Goal: Task Accomplishment & Management: Manage account settings

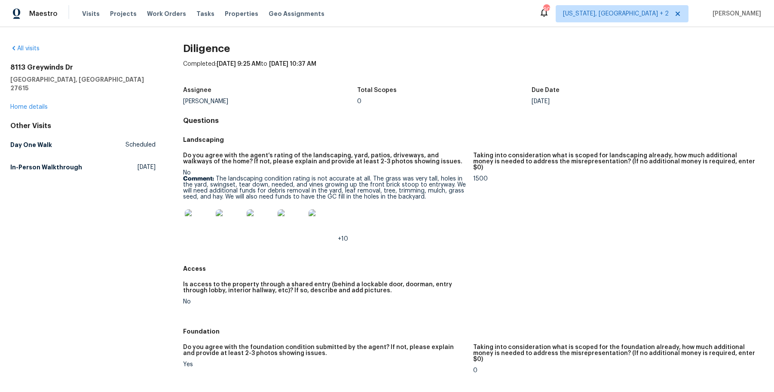
scroll to position [371, 0]
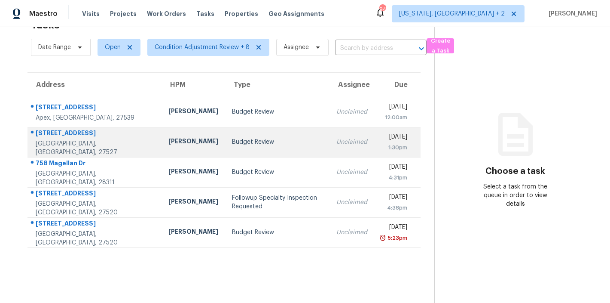
scroll to position [34, 0]
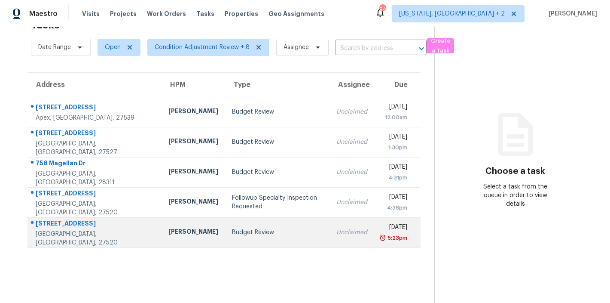
click at [232, 228] on div "Budget Review" at bounding box center [277, 232] width 91 height 9
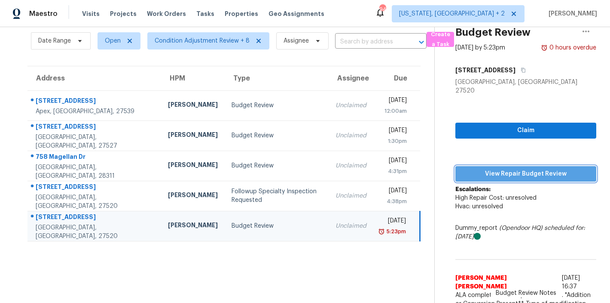
click at [559, 169] on span "View Repair Budget Review" at bounding box center [526, 174] width 127 height 11
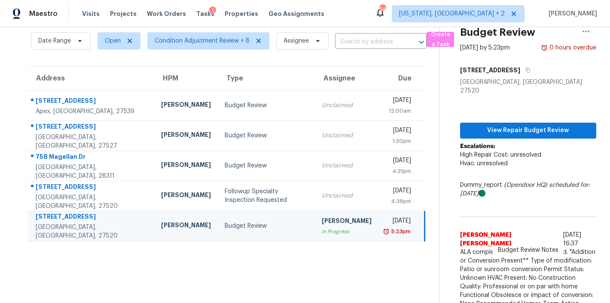
scroll to position [0, 0]
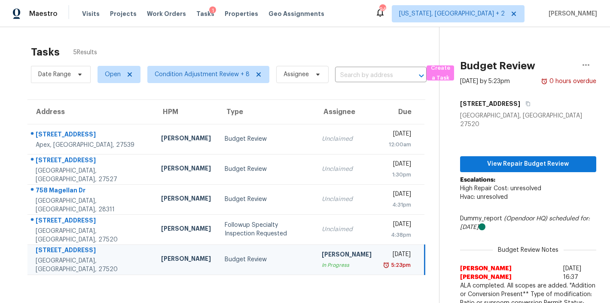
click at [353, 18] on div "Maestro Visits Projects Work Orders Tasks 1 Properties Geo Assignments 94 Washi…" at bounding box center [305, 13] width 610 height 27
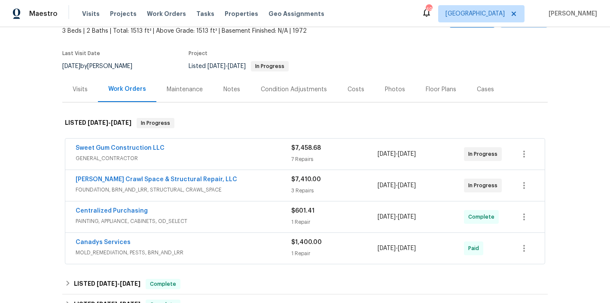
scroll to position [76, 0]
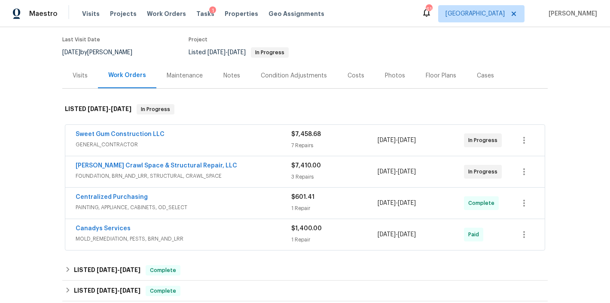
scroll to position [68, 0]
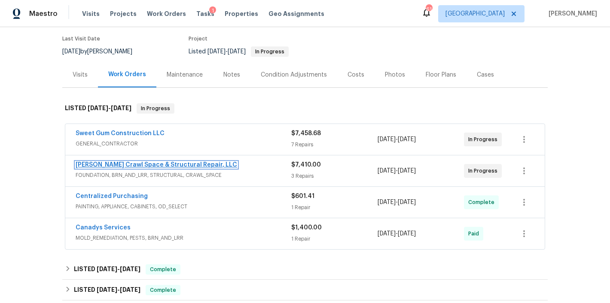
click at [199, 164] on link "[PERSON_NAME] Crawl Space & Structural Repair, LLC" at bounding box center [157, 165] width 162 height 6
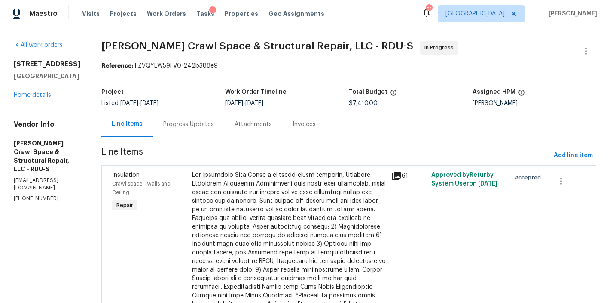
click at [196, 137] on div "Progress Updates" at bounding box center [188, 123] width 71 height 25
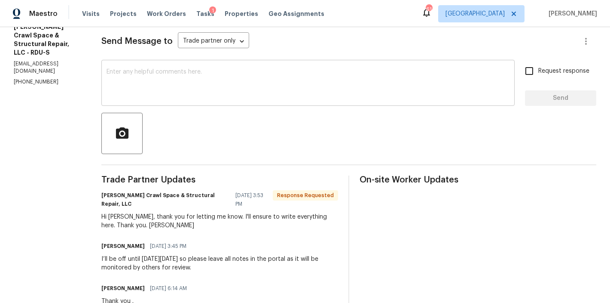
scroll to position [116, 0]
click at [168, 89] on textarea at bounding box center [308, 85] width 403 height 30
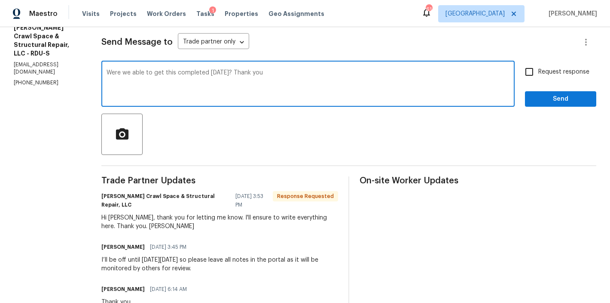
type textarea "Were we able to get this completed today? Thank you"
click at [526, 70] on input "Request response" at bounding box center [530, 72] width 18 height 18
checkbox input "true"
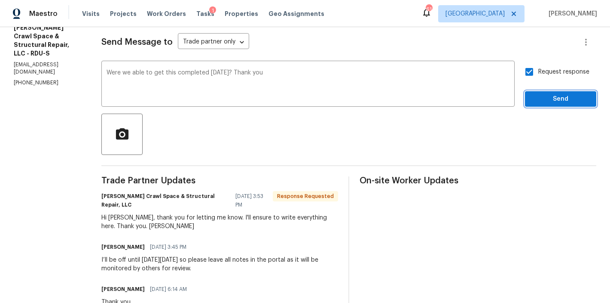
click at [564, 103] on span "Send" at bounding box center [561, 99] width 58 height 11
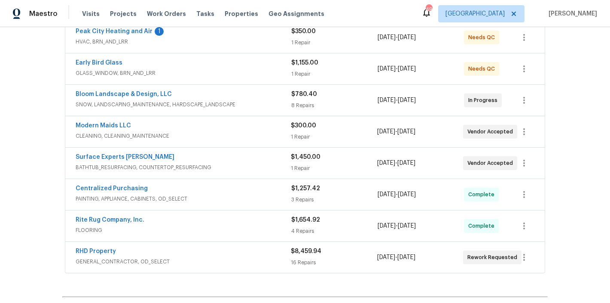
scroll to position [161, 0]
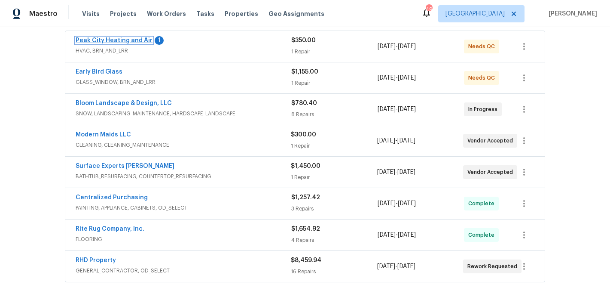
click at [114, 40] on link "Peak City Heating and Air" at bounding box center [114, 40] width 77 height 6
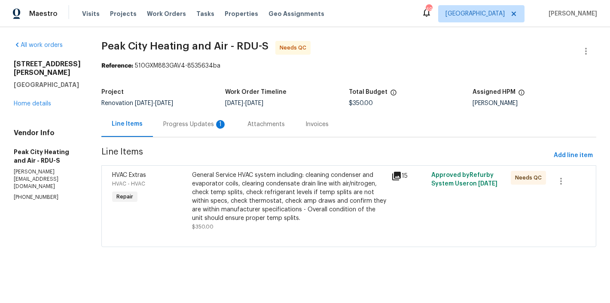
click at [176, 123] on div "Progress Updates 1" at bounding box center [195, 124] width 64 height 9
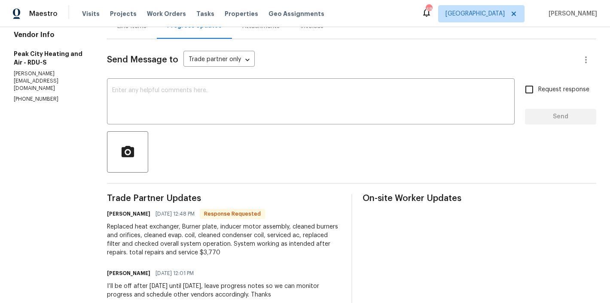
scroll to position [66, 0]
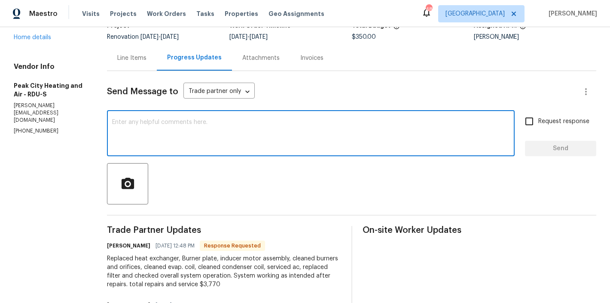
click at [141, 136] on textarea at bounding box center [311, 134] width 398 height 30
type textarea "Thank you. Updated"
click at [125, 55] on div "Line Items" at bounding box center [131, 58] width 29 height 9
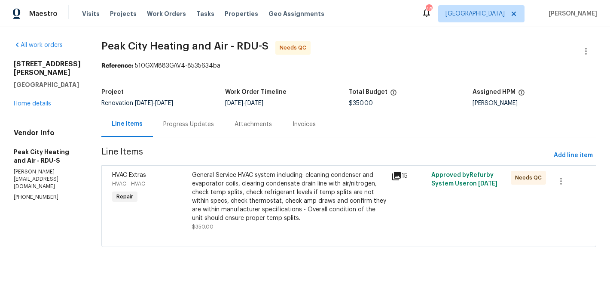
click at [187, 127] on div "Progress Updates" at bounding box center [188, 124] width 51 height 9
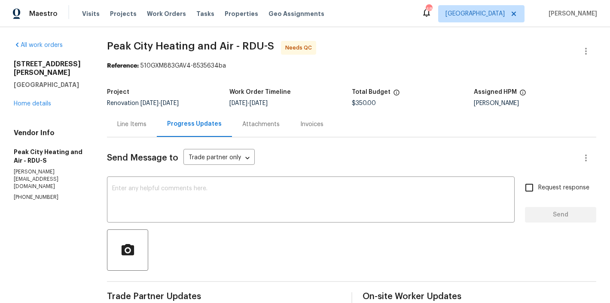
click at [129, 124] on div "Line Items" at bounding box center [131, 124] width 29 height 9
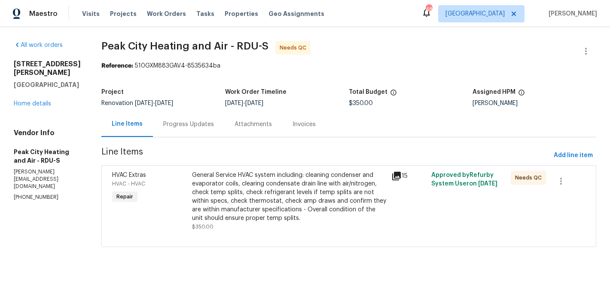
click at [227, 194] on div "General Service HVAC system including: cleaning condenser and evaporator coils,…" at bounding box center [289, 197] width 194 height 52
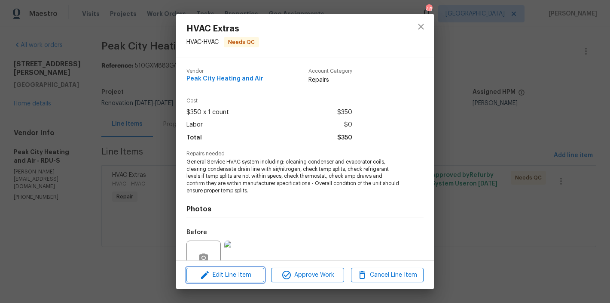
click at [233, 271] on span "Edit Line Item" at bounding box center [225, 275] width 73 height 11
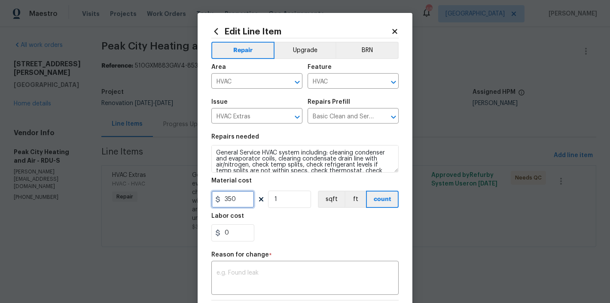
click at [238, 203] on input "350" at bounding box center [233, 198] width 43 height 17
type input "3770"
click at [270, 271] on div "Repair Upgrade BRN Area HVAC ​ Feature HVAC ​ Issue HVAC Extras ​ Repairs Prefi…" at bounding box center [305, 209] width 187 height 343
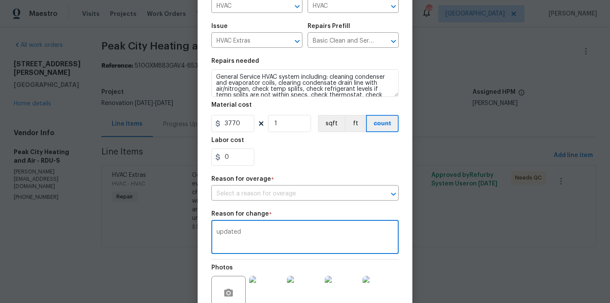
scroll to position [89, 0]
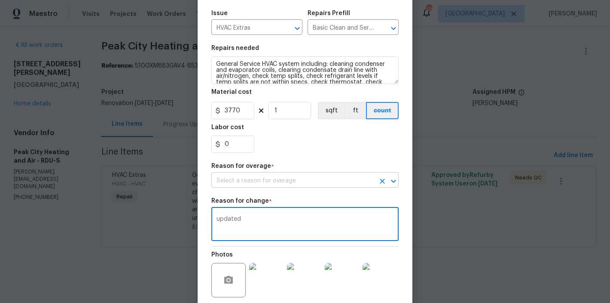
type textarea "updated"
click at [287, 176] on input "text" at bounding box center [293, 180] width 163 height 13
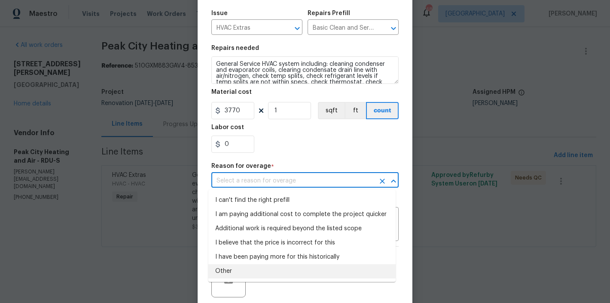
click at [229, 276] on li "Other" at bounding box center [301, 271] width 187 height 14
type input "Other"
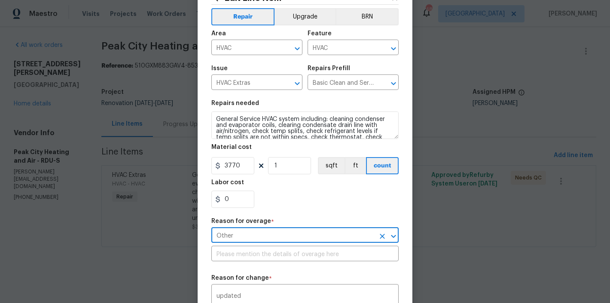
scroll to position [9, 0]
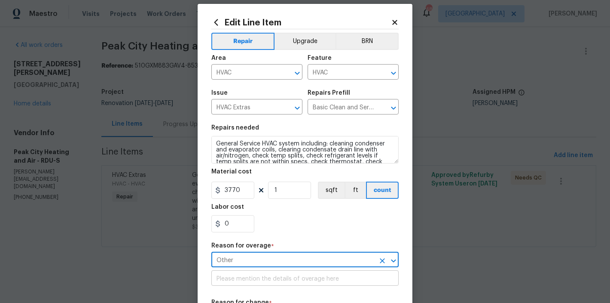
click at [277, 282] on input "text" at bounding box center [305, 278] width 187 height 13
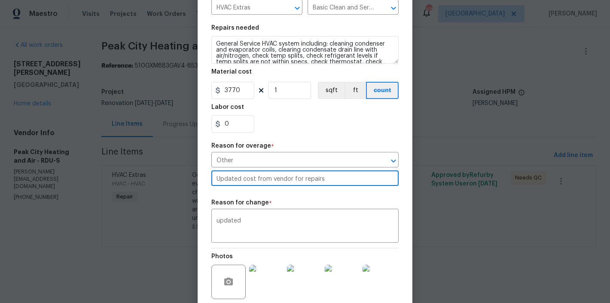
scroll to position [159, 0]
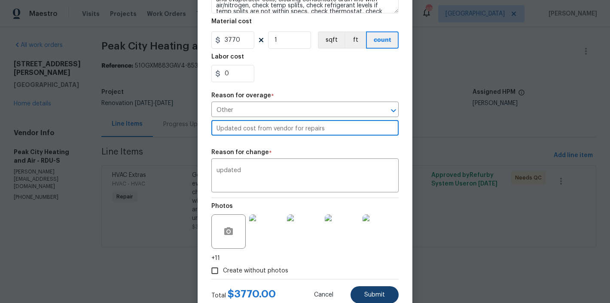
type input "Updated cost from vendor for repairs"
drag, startPoint x: 374, startPoint y: 293, endPoint x: 378, endPoint y: 291, distance: 4.6
click at [374, 293] on span "Submit" at bounding box center [375, 294] width 21 height 6
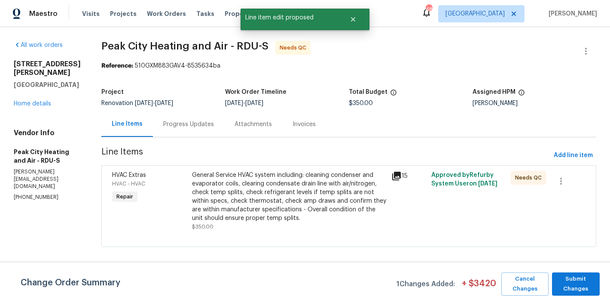
scroll to position [0, 0]
click at [572, 287] on span "Submit Changes" at bounding box center [576, 284] width 39 height 20
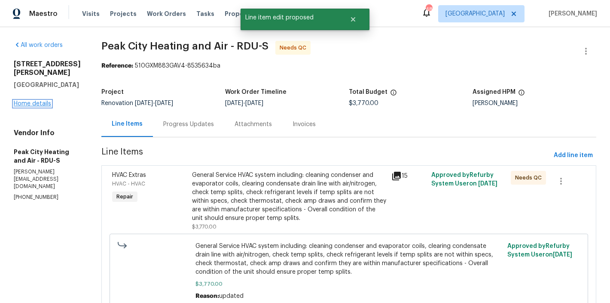
click at [31, 107] on link "Home details" at bounding box center [32, 104] width 37 height 6
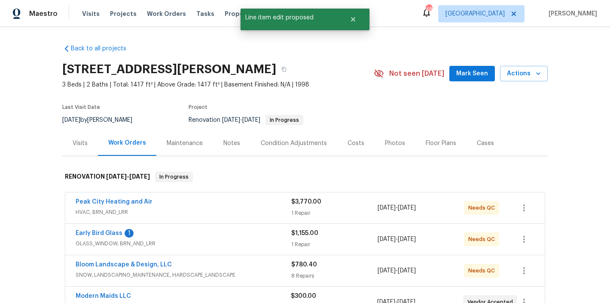
scroll to position [72, 0]
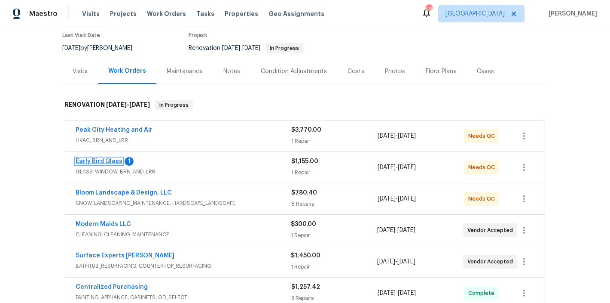
click at [101, 160] on link "Early Bird Glass" at bounding box center [99, 161] width 47 height 6
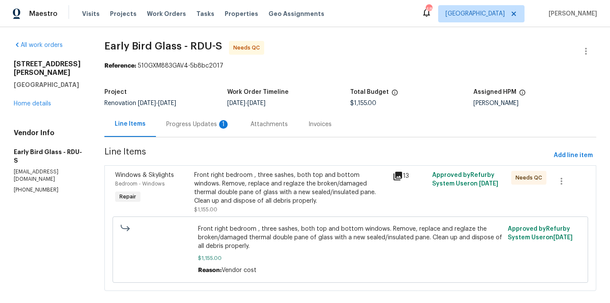
click at [172, 118] on div "Progress Updates 1" at bounding box center [198, 123] width 84 height 25
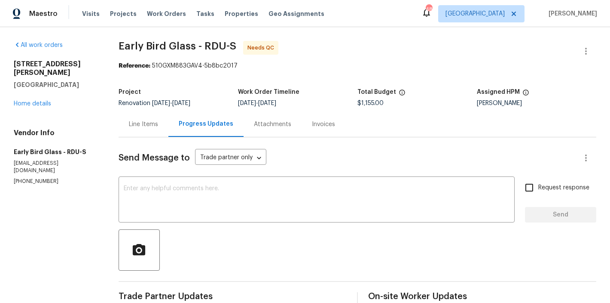
click at [150, 127] on div "Line Items" at bounding box center [143, 124] width 29 height 9
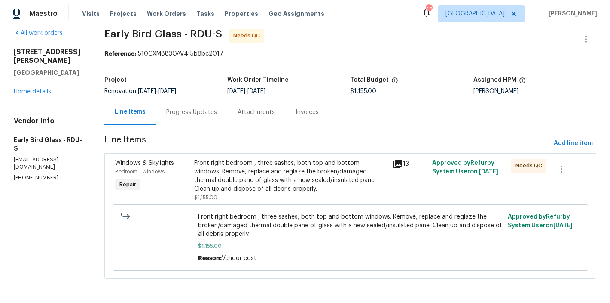
scroll to position [19, 0]
click at [286, 164] on div "Front right bedroom , three sashes, both top and bottom windows. Remove, replac…" at bounding box center [290, 176] width 193 height 34
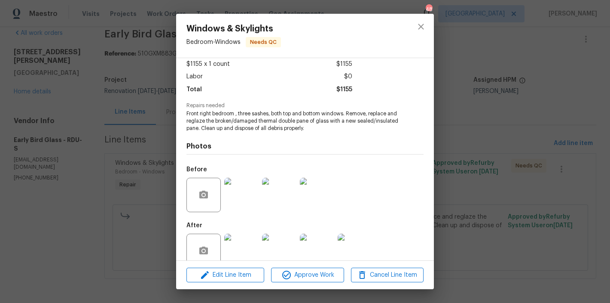
scroll to position [64, 0]
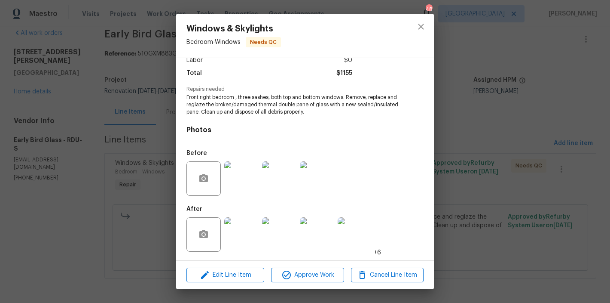
click at [240, 235] on img at bounding box center [241, 234] width 34 height 34
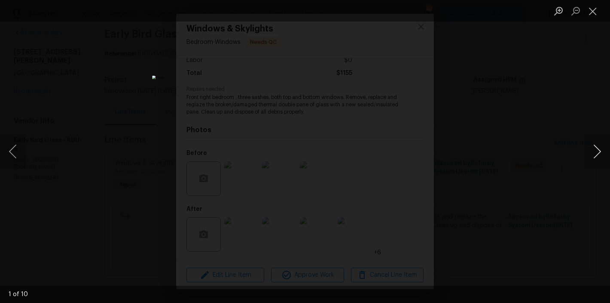
click at [601, 151] on button "Next image" at bounding box center [598, 151] width 26 height 34
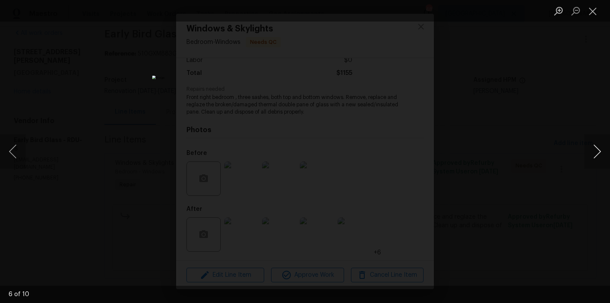
click at [601, 151] on button "Next image" at bounding box center [598, 151] width 26 height 34
click at [590, 12] on button "Close lightbox" at bounding box center [593, 10] width 17 height 15
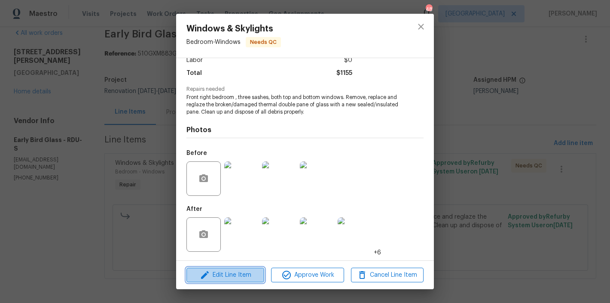
click at [234, 273] on span "Edit Line Item" at bounding box center [225, 275] width 73 height 11
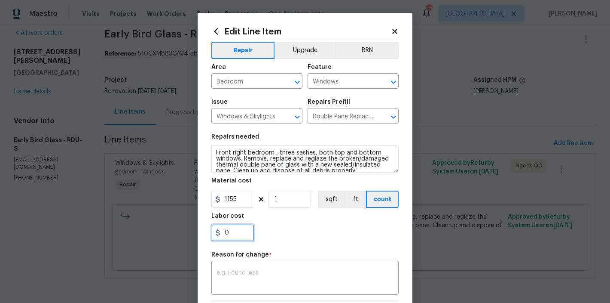
click at [236, 231] on input "0" at bounding box center [233, 232] width 43 height 17
type input "700"
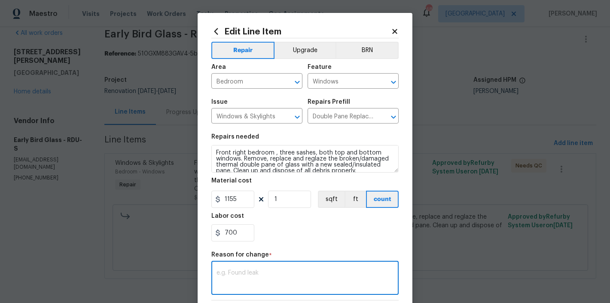
click at [339, 273] on textarea at bounding box center [305, 279] width 177 height 18
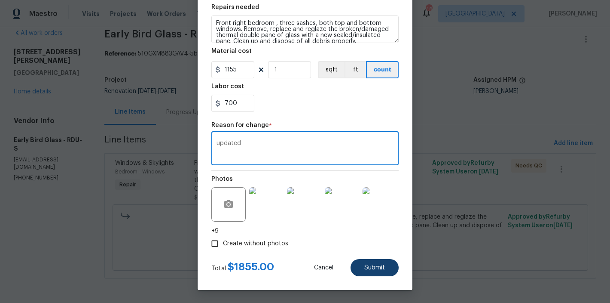
type textarea "updated"
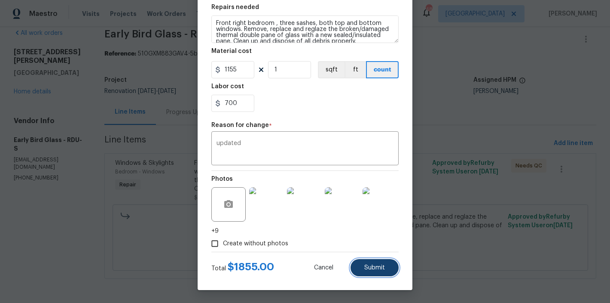
click at [382, 267] on button "Submit" at bounding box center [375, 267] width 48 height 17
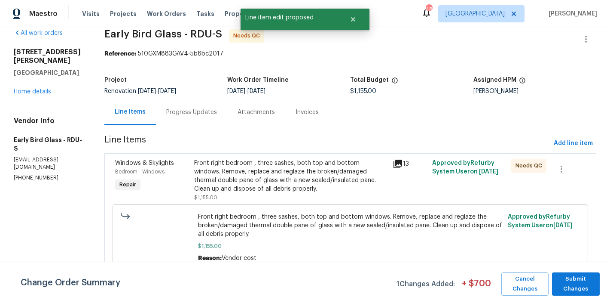
scroll to position [0, 0]
click at [569, 283] on span "Submit Changes" at bounding box center [576, 284] width 39 height 20
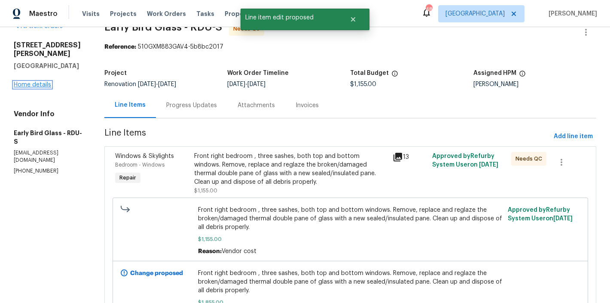
click at [32, 84] on link "Home details" at bounding box center [32, 85] width 37 height 6
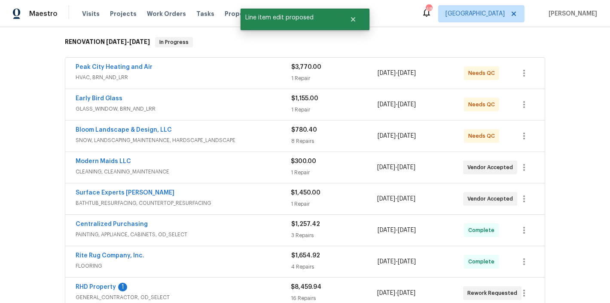
scroll to position [172, 0]
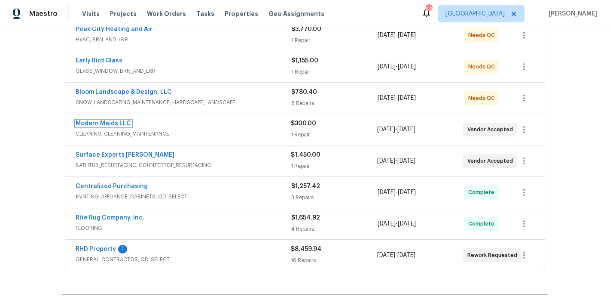
click at [104, 122] on link "Modern Maids LLC" at bounding box center [103, 123] width 55 height 6
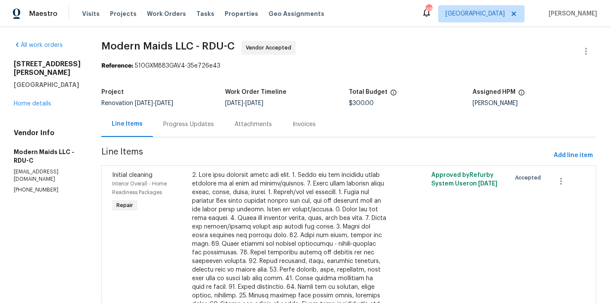
click at [185, 128] on div "Progress Updates" at bounding box center [188, 124] width 51 height 9
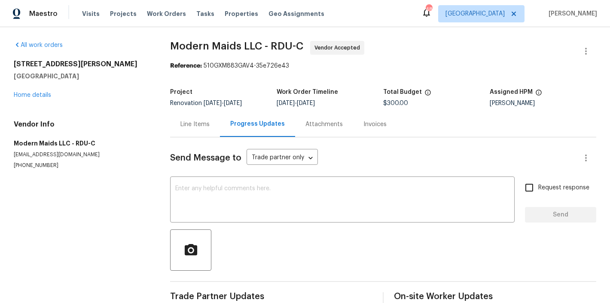
click at [191, 122] on div "Line Items" at bounding box center [195, 124] width 29 height 9
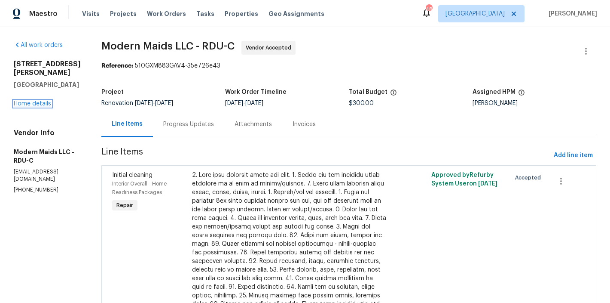
click at [30, 101] on link "Home details" at bounding box center [32, 104] width 37 height 6
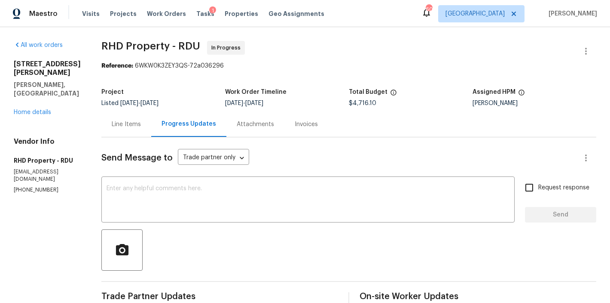
click at [139, 125] on div "Line Items" at bounding box center [126, 124] width 29 height 9
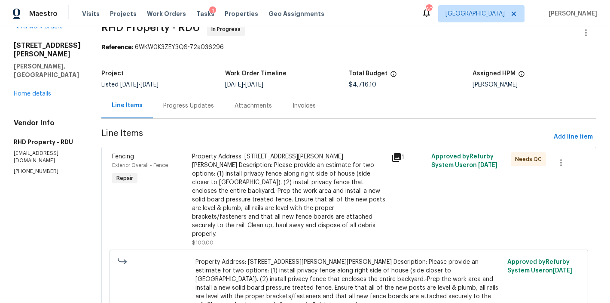
scroll to position [18, 0]
click at [42, 91] on link "Home details" at bounding box center [32, 94] width 37 height 6
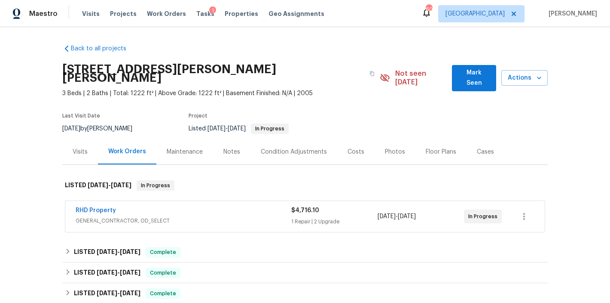
scroll to position [76, 0]
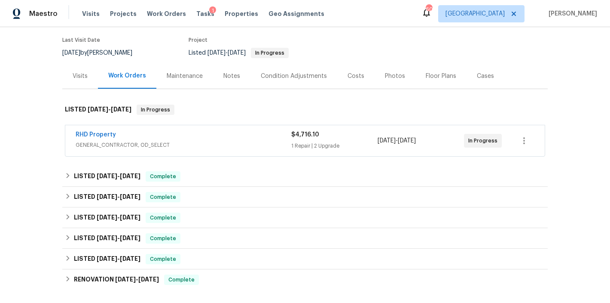
click at [91, 125] on div "RHD Property GENERAL_CONTRACTOR, OD_SELECT $4,716.10 1 Repair | 2 Upgrade 9/12/…" at bounding box center [305, 140] width 480 height 31
click at [89, 132] on link "RHD Property" at bounding box center [96, 135] width 40 height 6
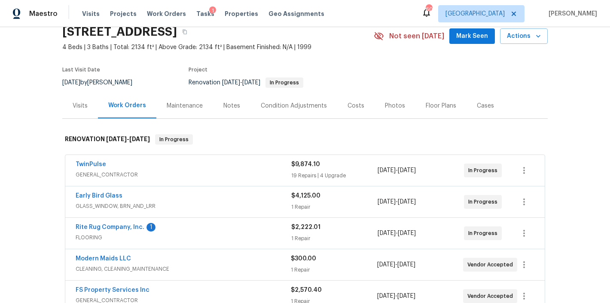
scroll to position [165, 0]
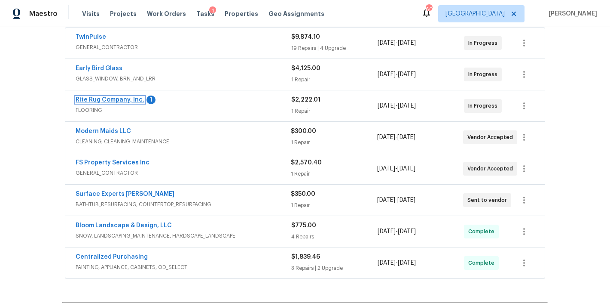
click at [128, 97] on link "Rite Rug Company, Inc." at bounding box center [110, 100] width 69 height 6
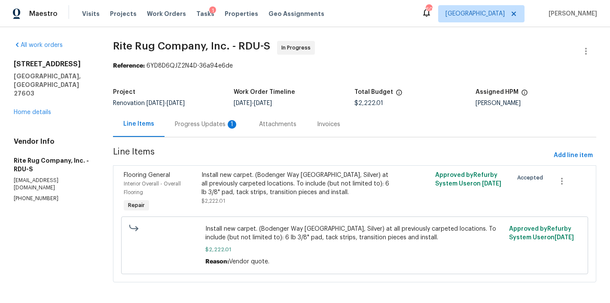
click at [198, 128] on div "Progress Updates 1" at bounding box center [207, 124] width 64 height 9
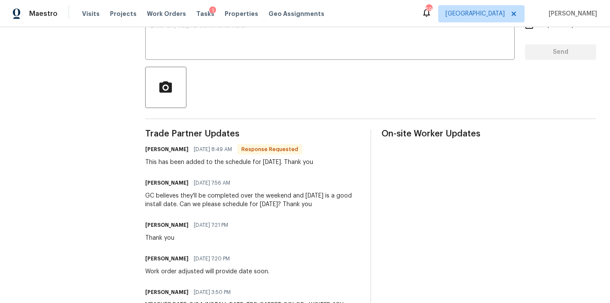
scroll to position [48, 0]
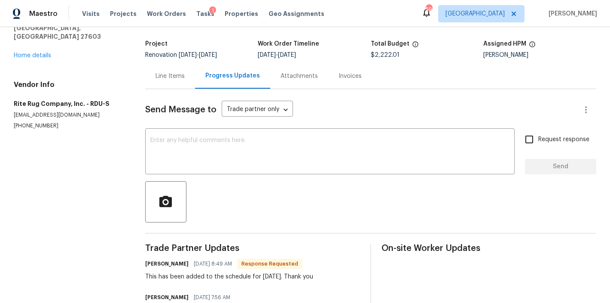
click at [175, 74] on div "Line Items" at bounding box center [170, 76] width 29 height 9
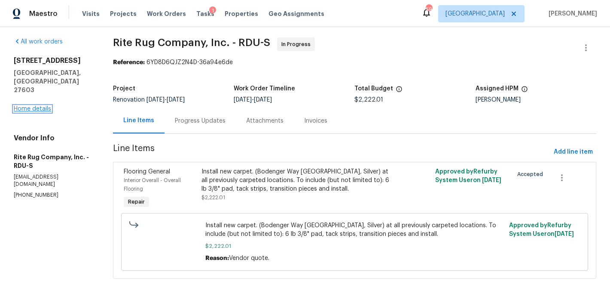
click at [28, 106] on link "Home details" at bounding box center [32, 109] width 37 height 6
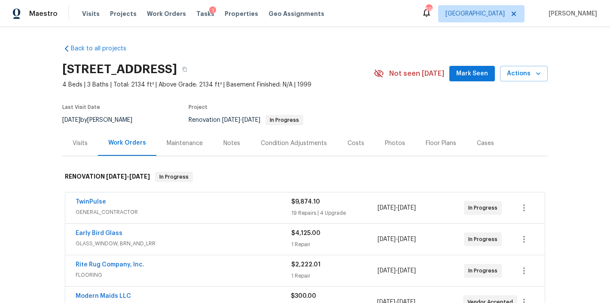
scroll to position [150, 0]
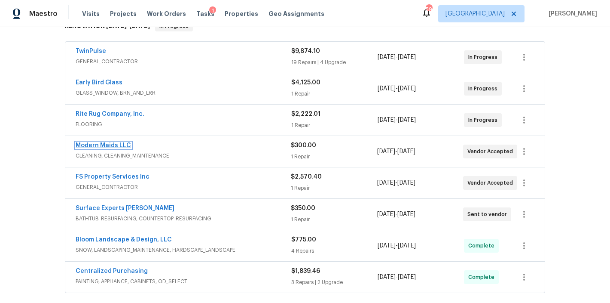
click at [97, 144] on link "Modern Maids LLC" at bounding box center [103, 145] width 55 height 6
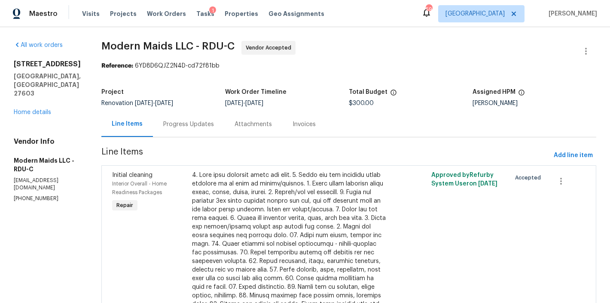
click at [181, 128] on div "Progress Updates" at bounding box center [188, 124] width 51 height 9
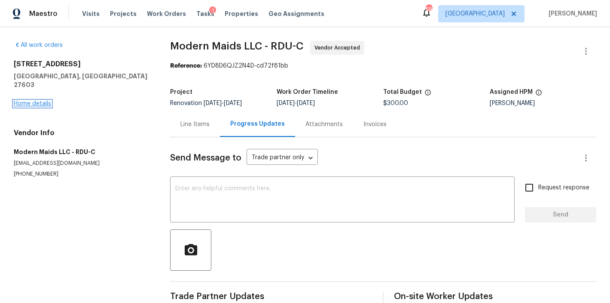
click at [47, 101] on link "Home details" at bounding box center [32, 104] width 37 height 6
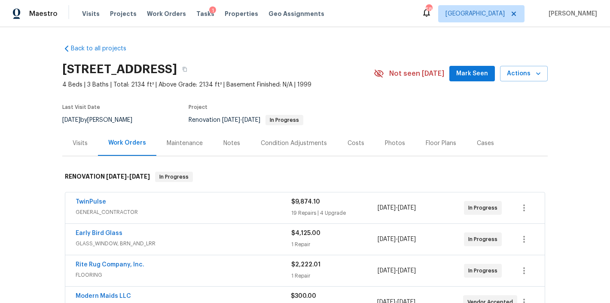
click at [353, 17] on div "Maestro Visits Projects Work Orders Tasks 1 Properties Geo Assignments 58 Ralei…" at bounding box center [305, 13] width 610 height 27
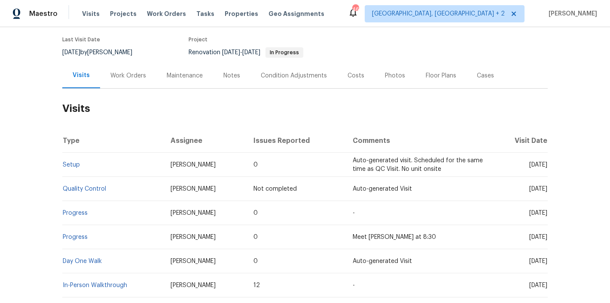
scroll to position [4, 0]
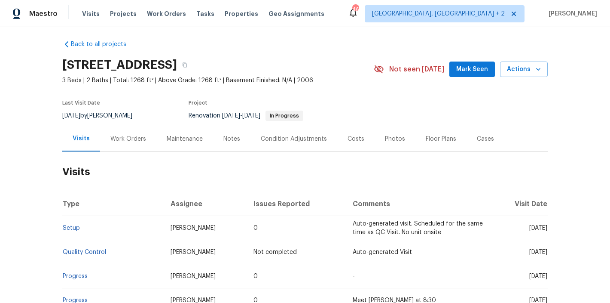
click at [125, 144] on div "Work Orders" at bounding box center [128, 138] width 56 height 25
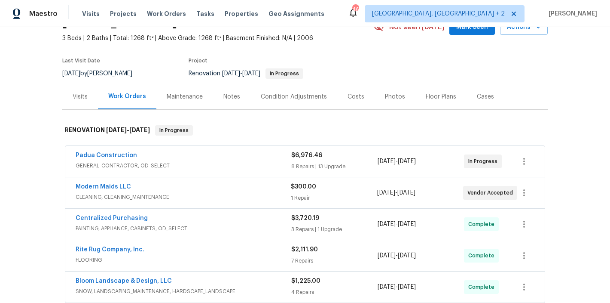
scroll to position [153, 0]
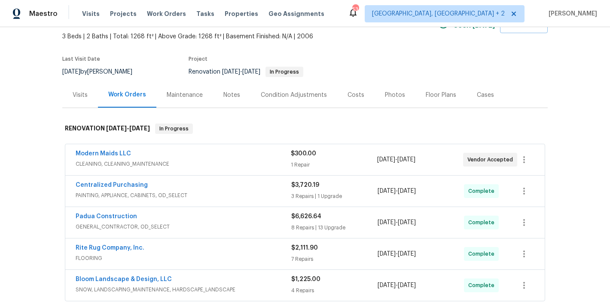
scroll to position [72, 0]
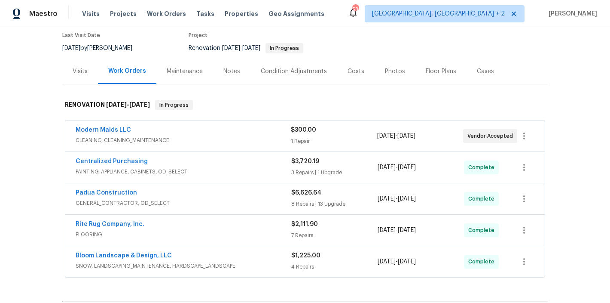
click at [385, 72] on div "Photos" at bounding box center [395, 71] width 20 height 9
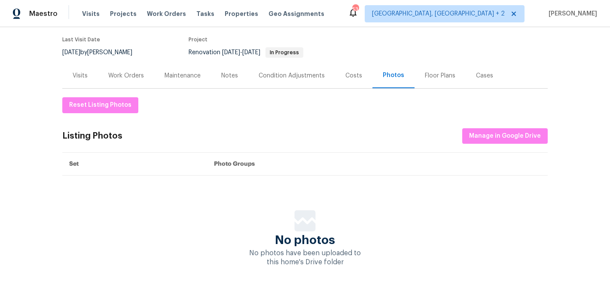
scroll to position [72, 0]
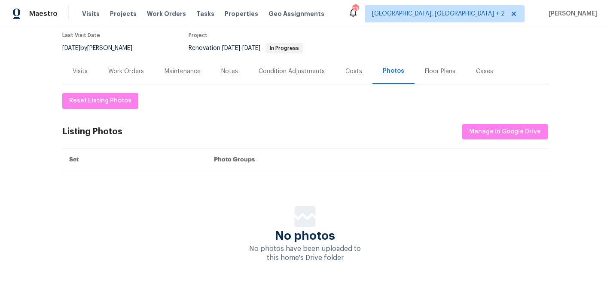
click at [118, 76] on div "Work Orders" at bounding box center [126, 70] width 56 height 25
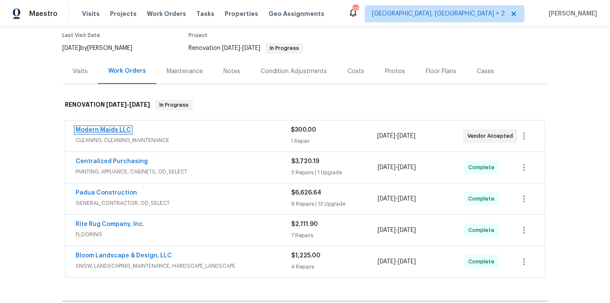
click at [86, 132] on link "Modern Maids LLC" at bounding box center [103, 130] width 55 height 6
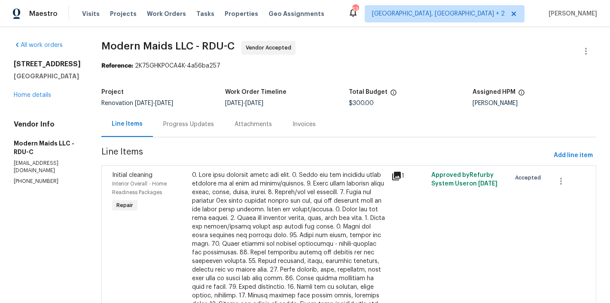
click at [204, 125] on div "Progress Updates" at bounding box center [188, 124] width 51 height 9
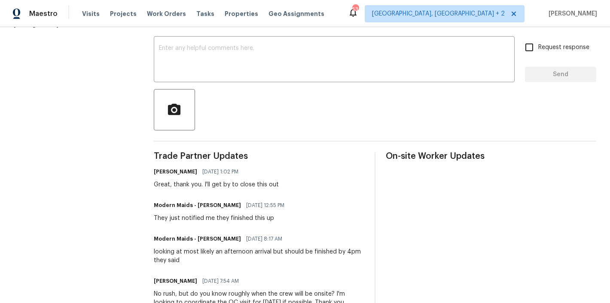
scroll to position [104, 0]
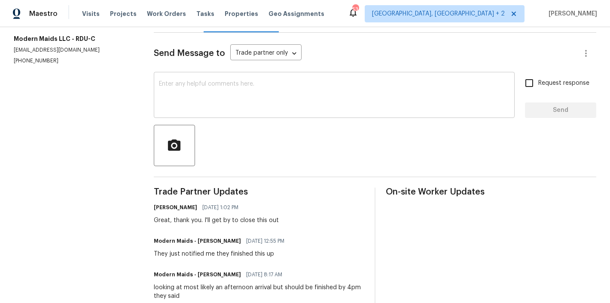
click at [212, 91] on textarea at bounding box center [334, 96] width 351 height 30
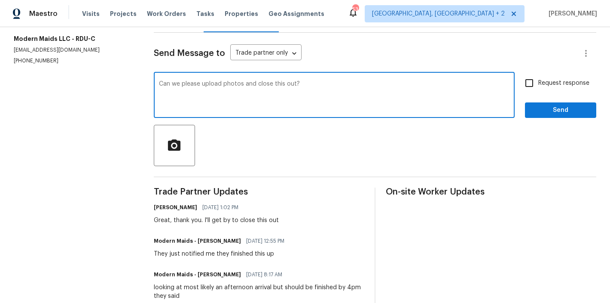
type textarea "Can we please upload photos and close this out?"
click at [521, 81] on input "Request response" at bounding box center [530, 83] width 18 height 18
checkbox input "true"
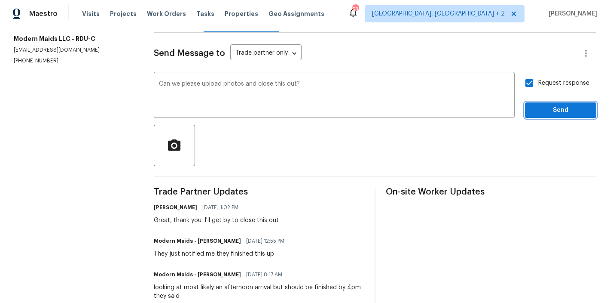
click at [570, 111] on span "Send" at bounding box center [561, 110] width 58 height 11
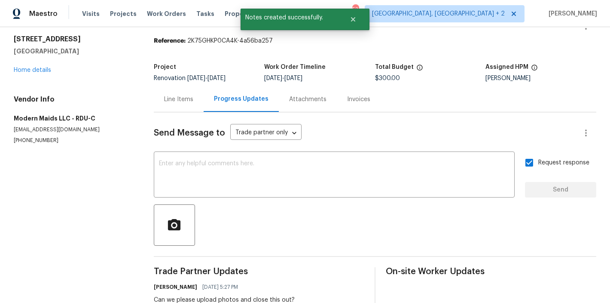
scroll to position [0, 0]
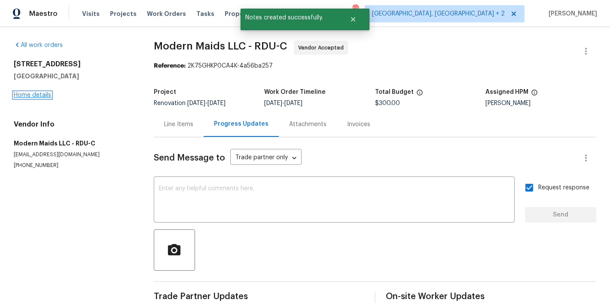
click at [34, 93] on link "Home details" at bounding box center [32, 95] width 37 height 6
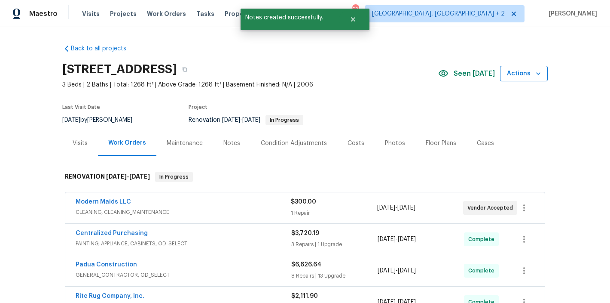
click at [544, 72] on button "Actions" at bounding box center [524, 74] width 48 height 16
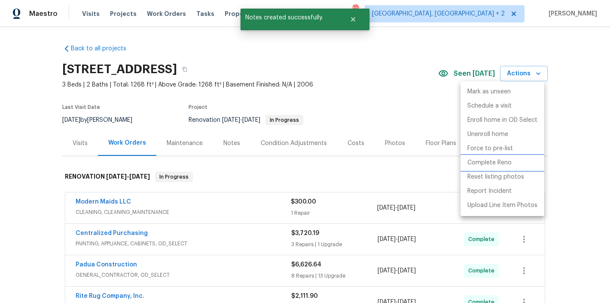
click at [496, 163] on p "Complete Reno" at bounding box center [490, 162] width 44 height 9
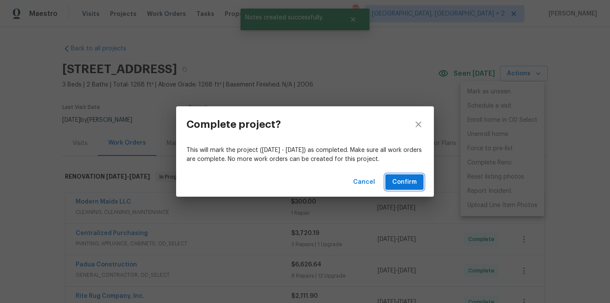
click at [400, 180] on span "Confirm" at bounding box center [404, 182] width 25 height 11
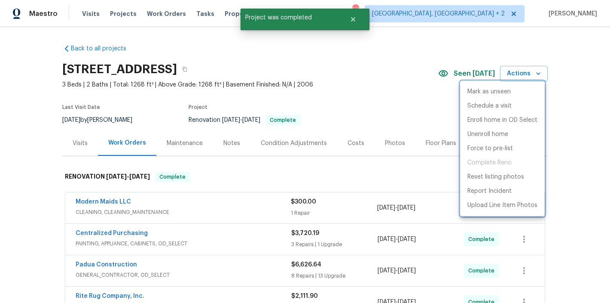
click at [354, 19] on div at bounding box center [305, 151] width 610 height 303
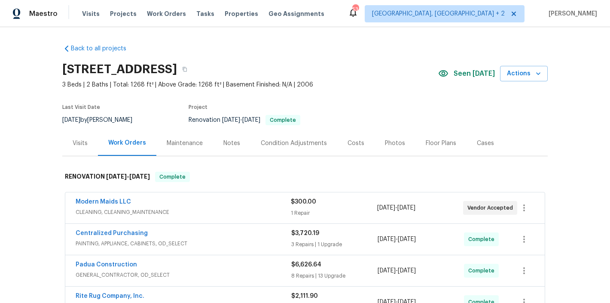
scroll to position [183, 0]
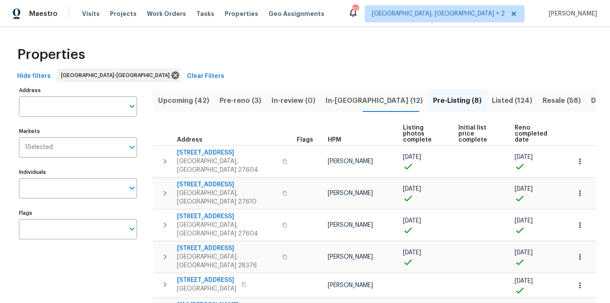
click at [206, 53] on div "Properties" at bounding box center [305, 55] width 583 height 28
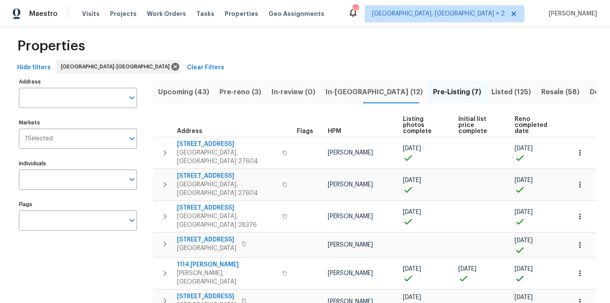
scroll to position [16, 0]
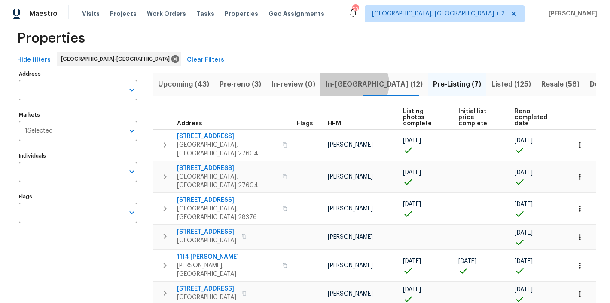
click at [348, 83] on span "In-[GEOGRAPHIC_DATA] (12)" at bounding box center [374, 84] width 97 height 12
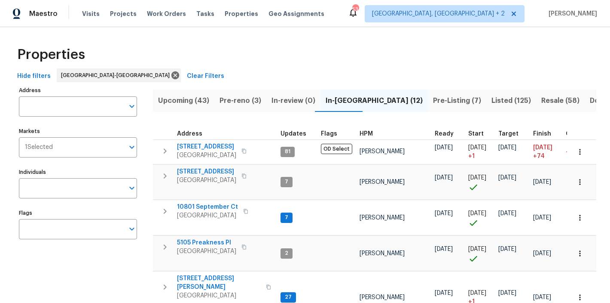
click at [365, 132] on span "HPM" at bounding box center [366, 134] width 13 height 6
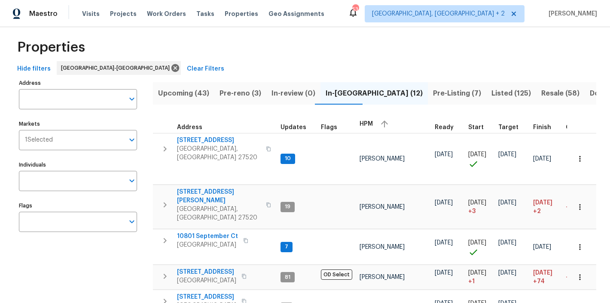
scroll to position [8, 0]
click at [249, 69] on div "Hide filters Raleigh-Durham Clear Filters" at bounding box center [305, 68] width 583 height 16
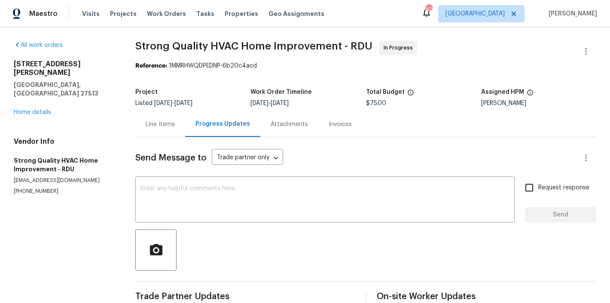
scroll to position [184, 0]
click at [147, 126] on div "Line Items" at bounding box center [160, 124] width 29 height 9
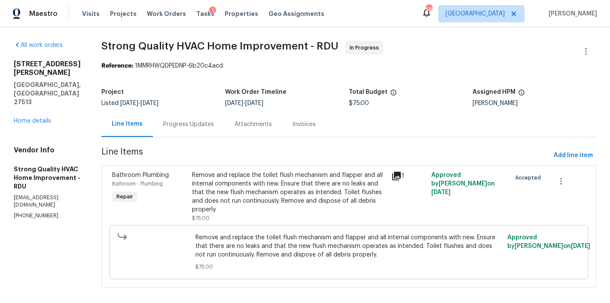
click at [414, 10] on div "Maestro Visits Projects Work Orders Tasks 1 Properties Geo Assignments 58 Ralei…" at bounding box center [305, 13] width 610 height 27
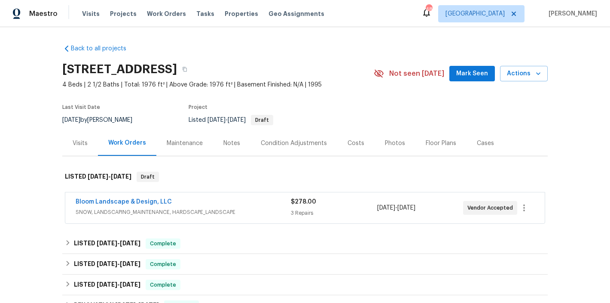
scroll to position [13, 0]
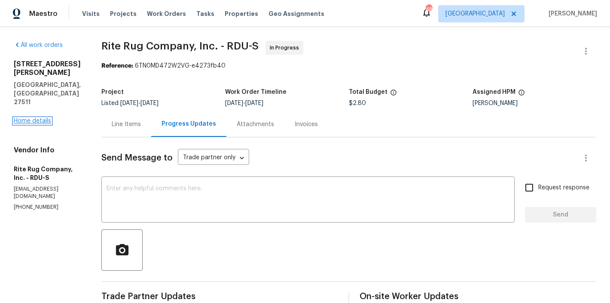
click at [44, 118] on link "Home details" at bounding box center [32, 121] width 37 height 6
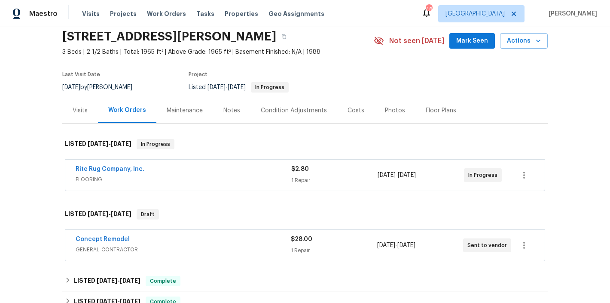
scroll to position [77, 0]
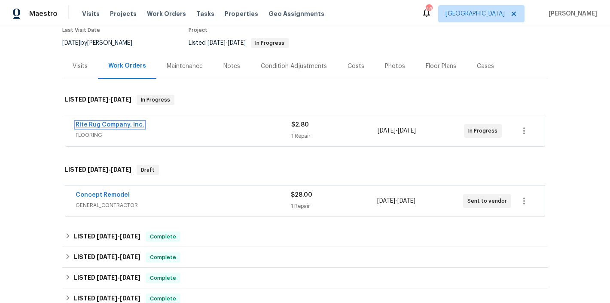
click at [122, 124] on link "Rite Rug Company, Inc." at bounding box center [110, 125] width 69 height 6
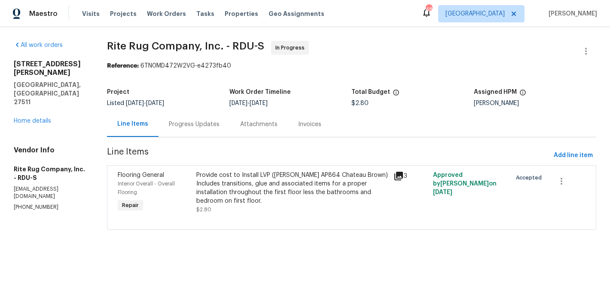
click at [190, 121] on div "Progress Updates" at bounding box center [194, 124] width 51 height 9
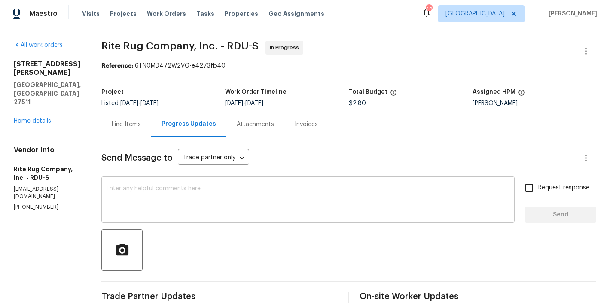
click at [169, 190] on textarea at bounding box center [308, 200] width 403 height 30
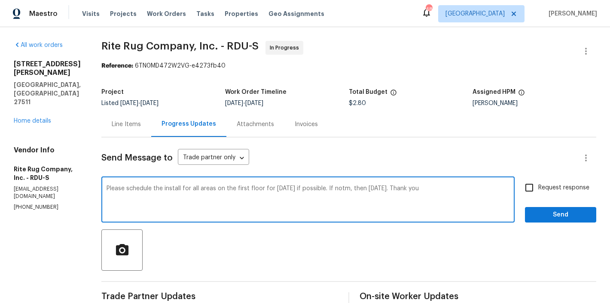
click at [352, 188] on textarea "Please schedule the install for all areas on the first floor for Monday if poss…" at bounding box center [308, 200] width 403 height 30
type textarea "Please schedule the install for all areas on the first floor for Monday if poss…"
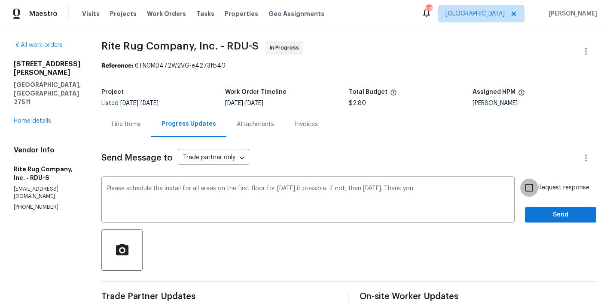
click at [525, 188] on input "Request response" at bounding box center [530, 187] width 18 height 18
checkbox input "true"
click at [551, 217] on span "Send" at bounding box center [561, 214] width 58 height 11
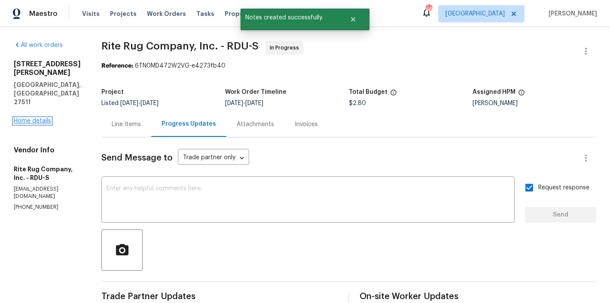
click at [37, 118] on link "Home details" at bounding box center [32, 121] width 37 height 6
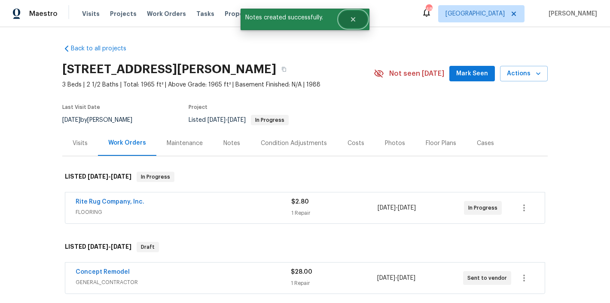
click at [358, 17] on button "Close" at bounding box center [353, 19] width 28 height 17
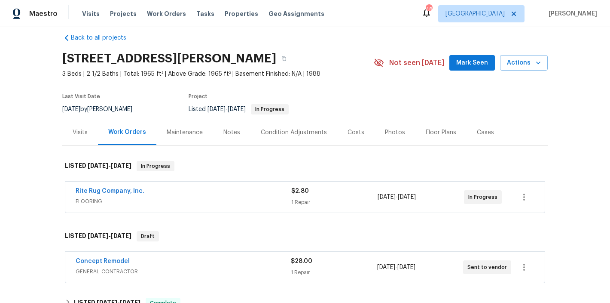
scroll to position [69, 0]
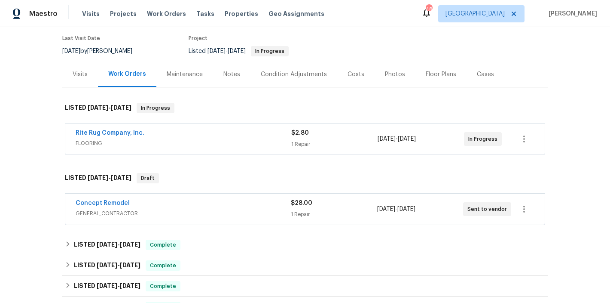
click at [227, 74] on div "Notes" at bounding box center [232, 74] width 17 height 9
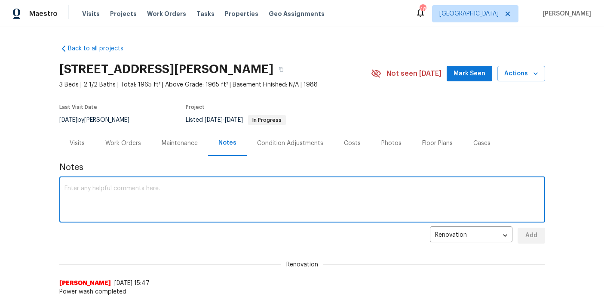
click at [124, 205] on textarea at bounding box center [301, 200] width 475 height 30
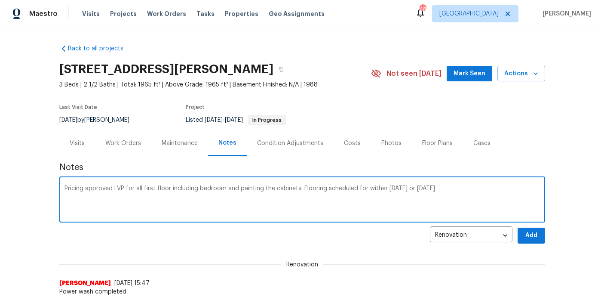
type textarea "Pricing approved LVP for all first floor including bedroom and painting the cab…"
click at [526, 235] on span "Add" at bounding box center [531, 235] width 14 height 11
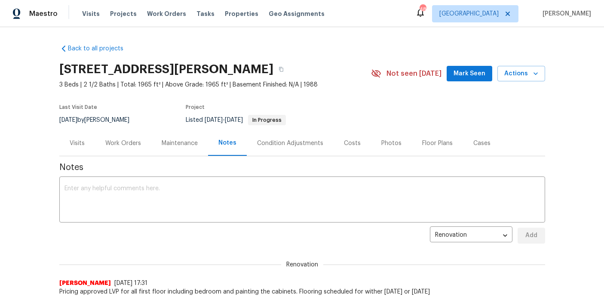
click at [114, 142] on div "Work Orders" at bounding box center [123, 143] width 36 height 9
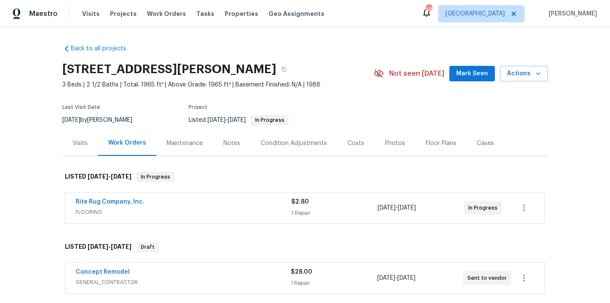
scroll to position [89, 0]
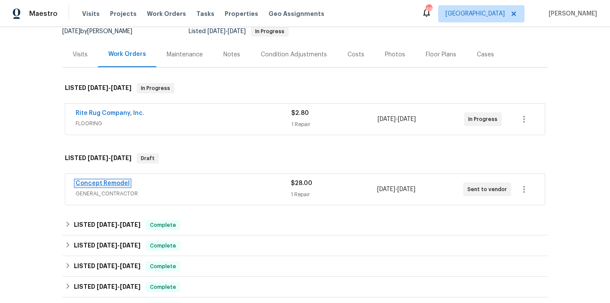
click at [104, 181] on link "Concept Remodel" at bounding box center [103, 183] width 54 height 6
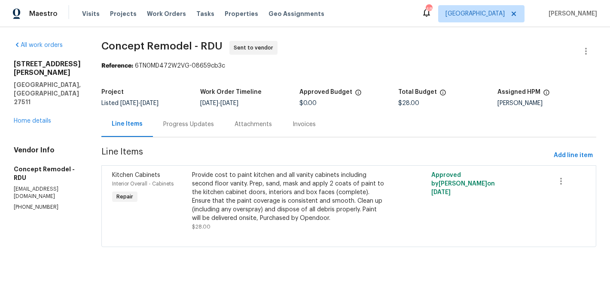
click at [170, 125] on div "Progress Updates" at bounding box center [188, 124] width 51 height 9
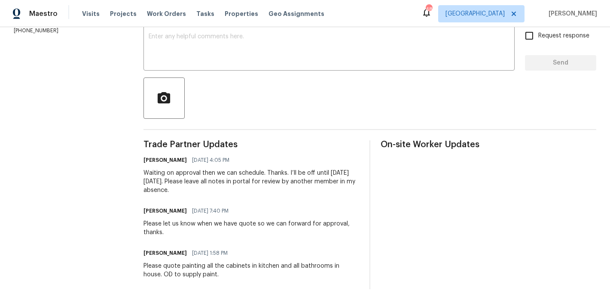
scroll to position [158, 0]
click at [154, 221] on div "Please let us know when we have quote so we can forward for approval, thanks." at bounding box center [252, 227] width 216 height 17
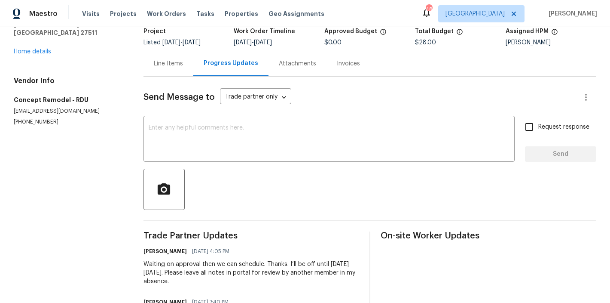
scroll to position [0, 0]
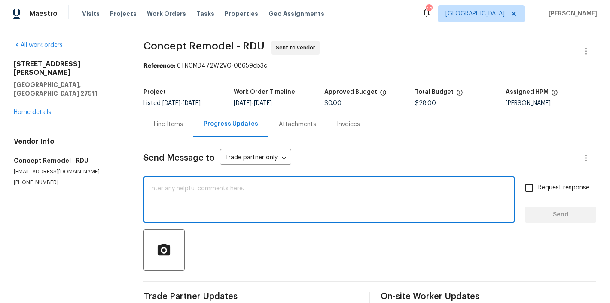
click at [182, 195] on textarea at bounding box center [329, 200] width 361 height 30
click at [192, 199] on textarea at bounding box center [329, 200] width 361 height 30
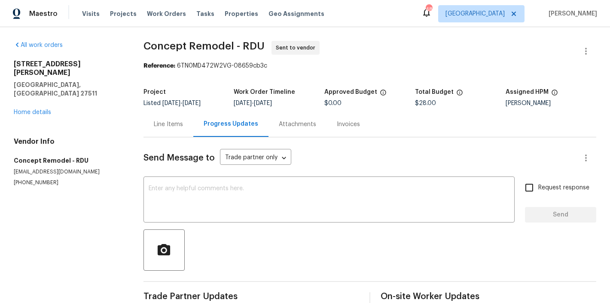
click at [165, 121] on div "Line Items" at bounding box center [168, 124] width 29 height 9
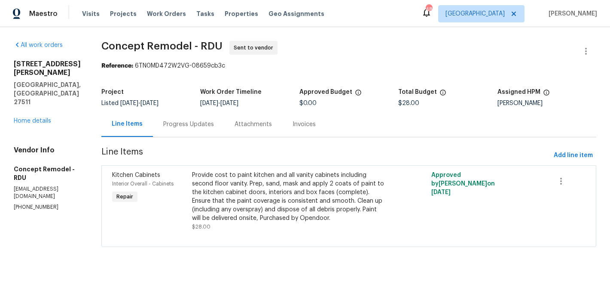
click at [245, 207] on div "Provide cost to paint kitchen and all vanity cabinets including second floor va…" at bounding box center [289, 197] width 194 height 52
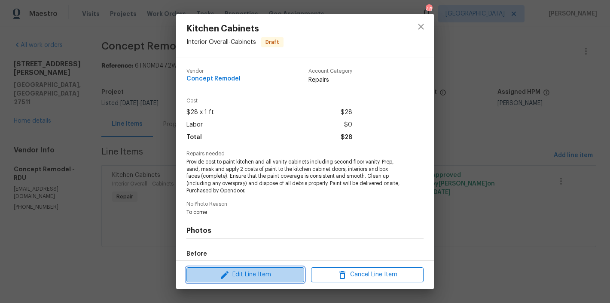
click at [243, 268] on button "Edit Line Item" at bounding box center [246, 274] width 118 height 15
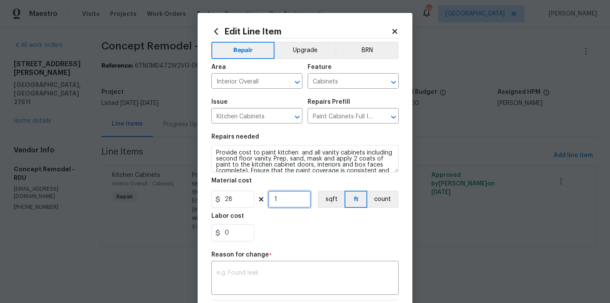
click at [279, 200] on input "1" at bounding box center [289, 198] width 43 height 17
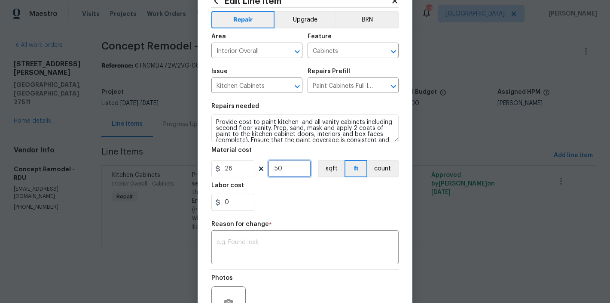
scroll to position [77, 0]
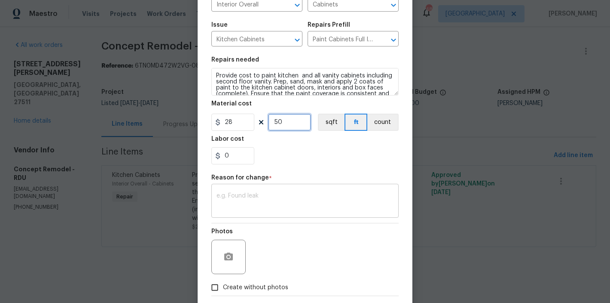
type input "50"
click at [241, 192] on div "x ​" at bounding box center [305, 202] width 187 height 32
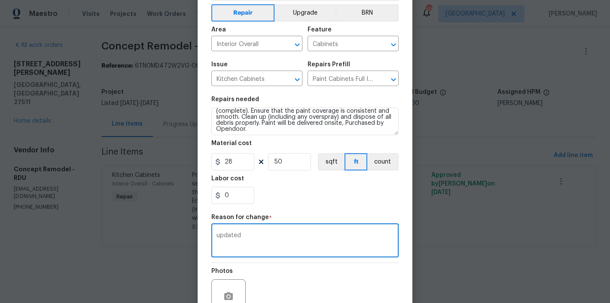
scroll to position [24, 0]
type textarea "updated"
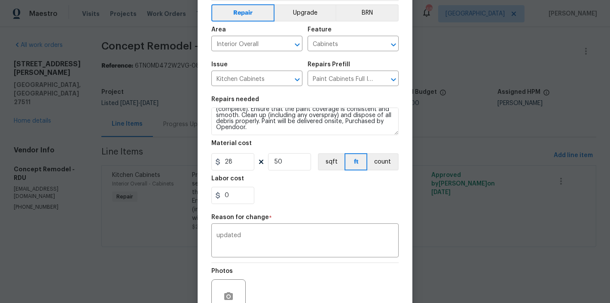
click at [305, 203] on div "0" at bounding box center [305, 195] width 187 height 17
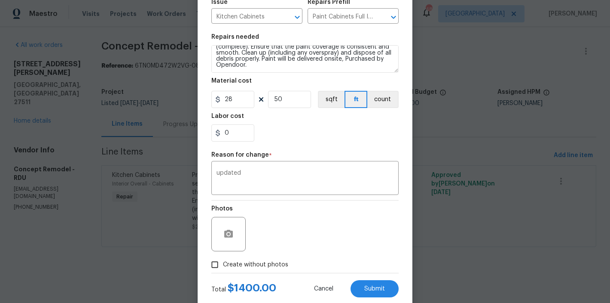
scroll to position [121, 0]
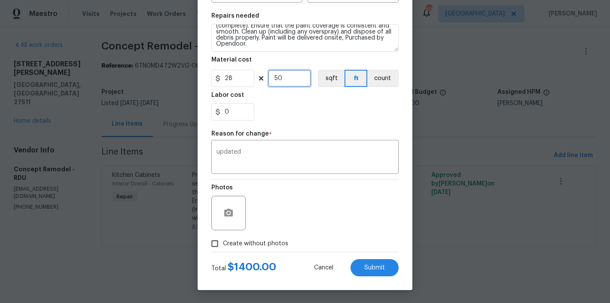
drag, startPoint x: 288, startPoint y: 77, endPoint x: 271, endPoint y: 79, distance: 17.7
click at [271, 79] on input "50" at bounding box center [289, 78] width 43 height 17
type input "80"
click at [385, 267] on button "Submit" at bounding box center [375, 267] width 48 height 17
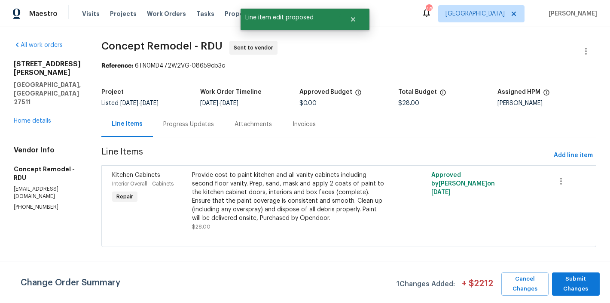
scroll to position [0, 0]
click at [586, 284] on span "Submit Changes" at bounding box center [576, 284] width 39 height 20
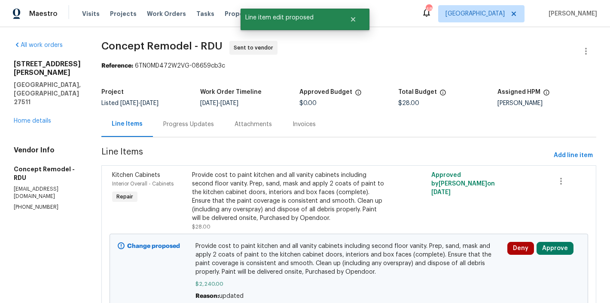
click at [163, 127] on div "Progress Updates" at bounding box center [188, 124] width 51 height 9
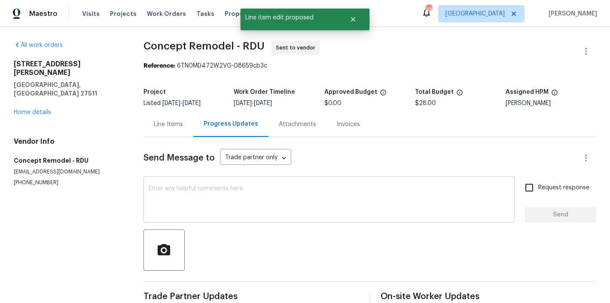
click at [219, 184] on div "x ​" at bounding box center [329, 200] width 371 height 44
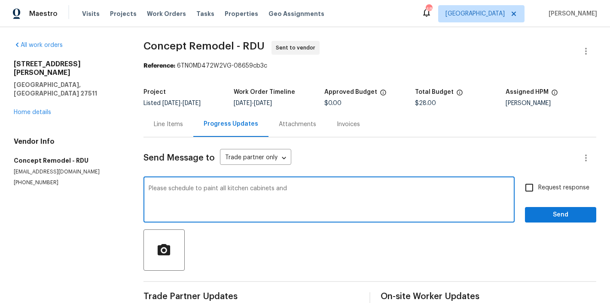
click at [304, 195] on textarea "Please schedule to paint all kitchen cabinets and" at bounding box center [329, 200] width 361 height 30
type textarea "Please schedule to paint all kitchen cabinets and all three vanities. Please re…"
click at [527, 185] on input "Request response" at bounding box center [530, 187] width 18 height 18
checkbox input "true"
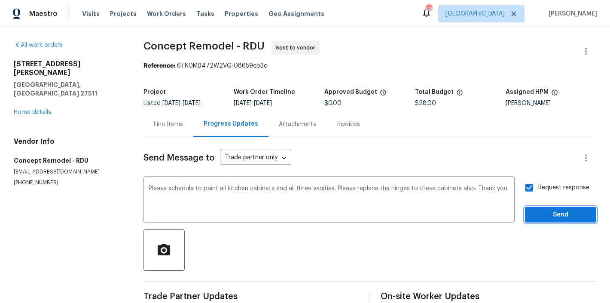
click at [544, 207] on button "Send" at bounding box center [560, 215] width 71 height 16
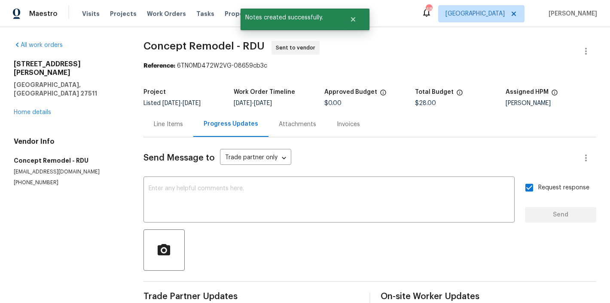
click at [77, 242] on section "All work orders 308 Trimble Ave Cary, NC 27511 Home details Vendor Info Concept…" at bounding box center [68, 262] width 109 height 442
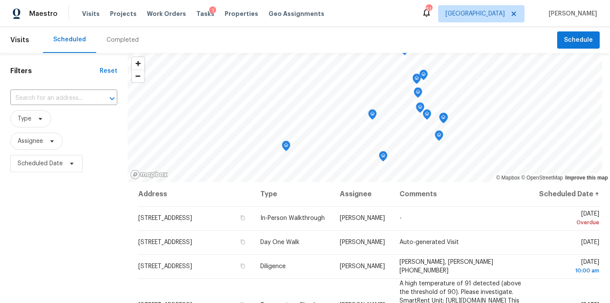
click at [120, 44] on div "Completed" at bounding box center [123, 40] width 32 height 9
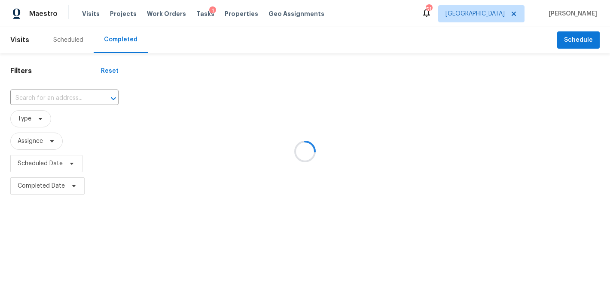
click at [40, 97] on div at bounding box center [305, 151] width 610 height 303
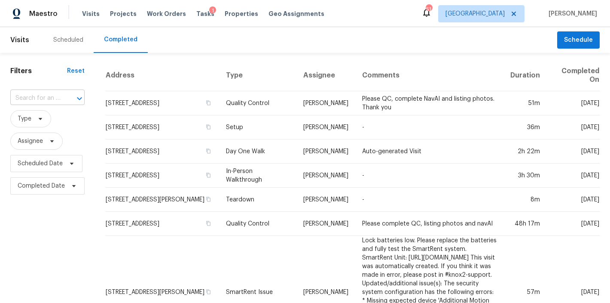
click at [50, 101] on input "text" at bounding box center [35, 98] width 50 height 13
type input "112 [PERSON_NAME]"
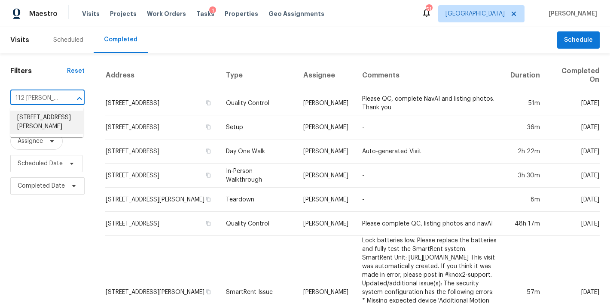
click at [32, 132] on li "[STREET_ADDRESS][PERSON_NAME]" at bounding box center [46, 121] width 73 height 23
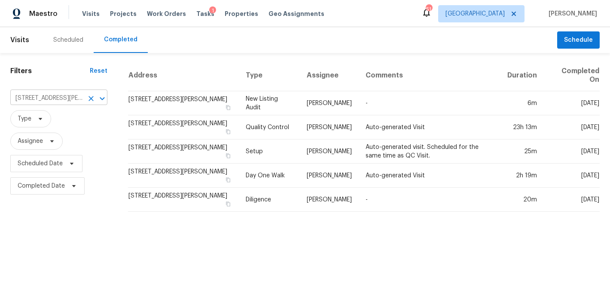
click at [90, 99] on icon "Clear" at bounding box center [91, 98] width 9 height 9
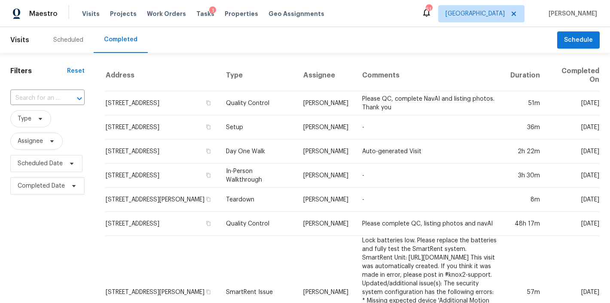
click at [72, 36] on div "Scheduled" at bounding box center [68, 40] width 30 height 9
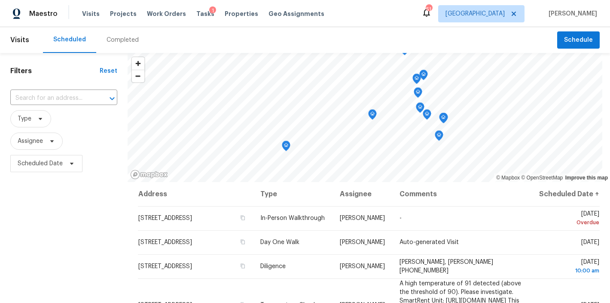
click at [407, 17] on div "Maestro Visits Projects Work Orders Tasks 1 Properties Geo Assignments 51 Ralei…" at bounding box center [305, 13] width 610 height 27
click at [121, 40] on div "Completed" at bounding box center [123, 40] width 32 height 9
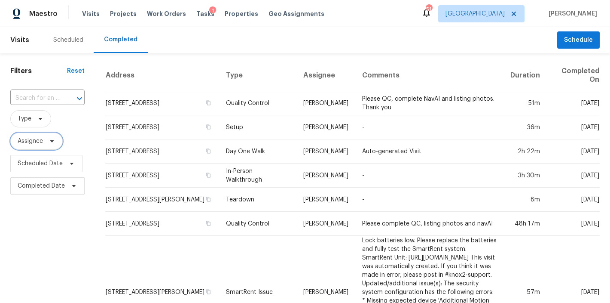
click at [37, 143] on span "Assignee" at bounding box center [30, 141] width 25 height 9
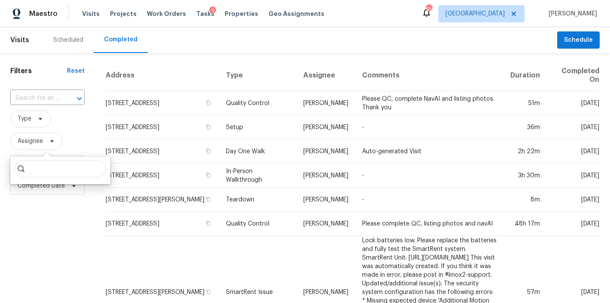
click at [51, 167] on input "search" at bounding box center [61, 168] width 92 height 17
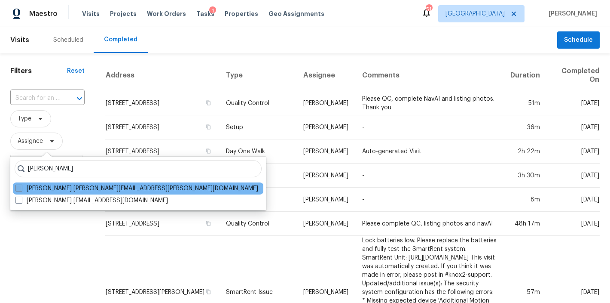
type input "shawn wise"
click at [18, 187] on span at bounding box center [18, 187] width 7 height 7
click at [18, 187] on input "Shawn Wise shawn.wise@opendoor.com" at bounding box center [18, 187] width 6 height 6
checkbox input "true"
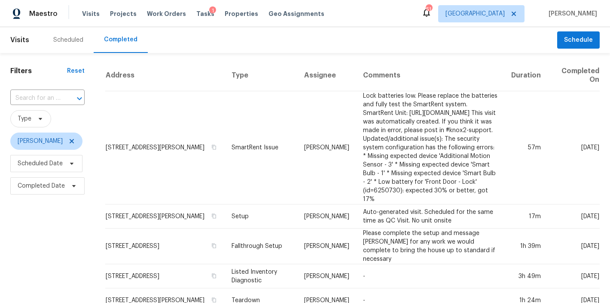
click at [327, 37] on div "Scheduled Completed" at bounding box center [300, 40] width 515 height 26
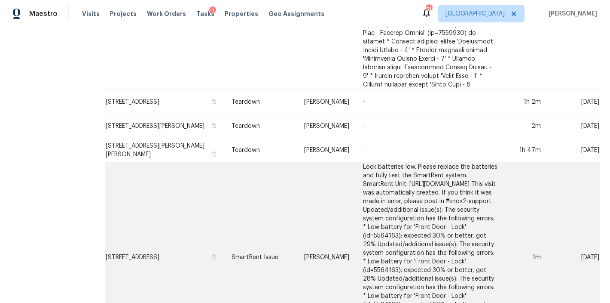
scroll to position [651, 0]
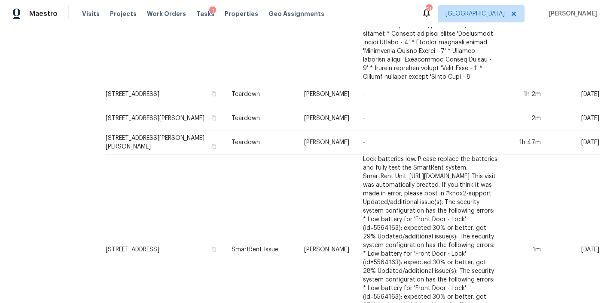
click at [351, 10] on div "Maestro Visits Projects Work Orders Tasks 1 Properties Geo Assignments 51 Ralei…" at bounding box center [305, 13] width 610 height 27
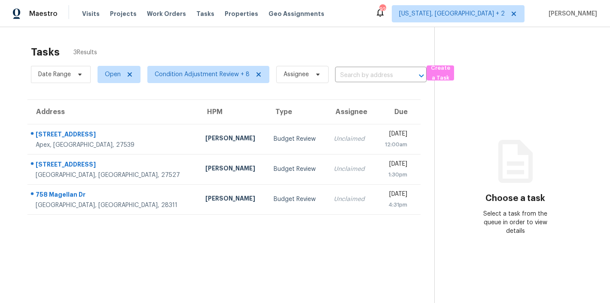
click at [242, 272] on section "Tasks 3 Results Date Range Open Condition Adjustment Review + 8 Assignee ​ Crea…" at bounding box center [224, 185] width 421 height 289
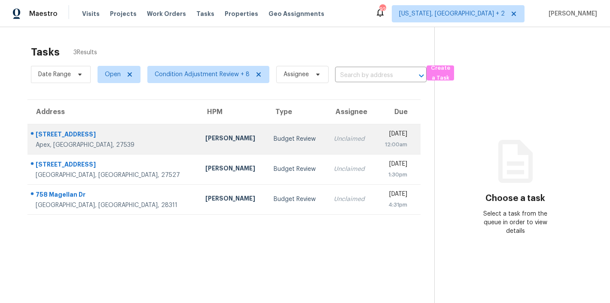
click at [327, 140] on td "Unclaimed" at bounding box center [351, 139] width 48 height 30
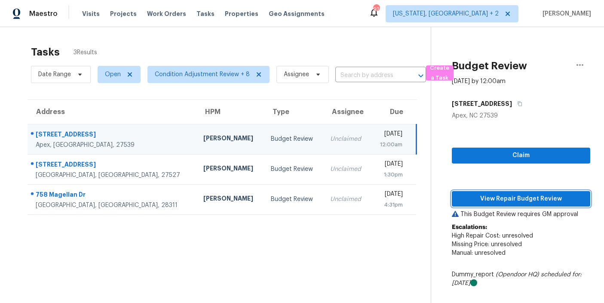
click at [531, 195] on span "View Repair Budget Review" at bounding box center [521, 198] width 125 height 11
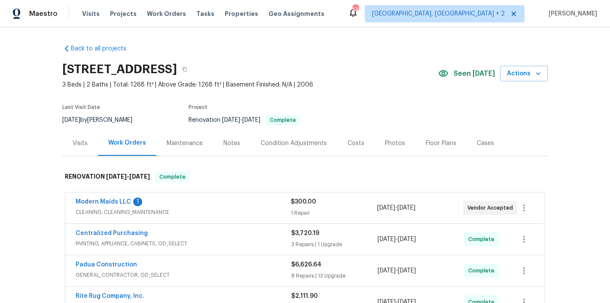
scroll to position [15, 0]
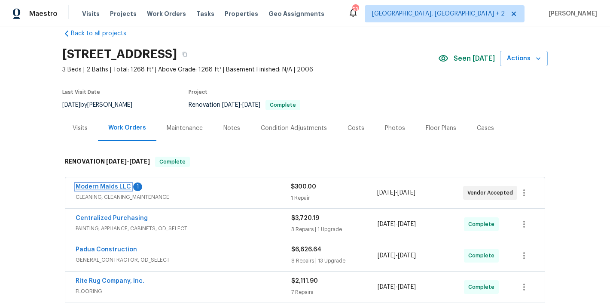
click at [94, 187] on link "Modern Maids LLC" at bounding box center [103, 187] width 55 height 6
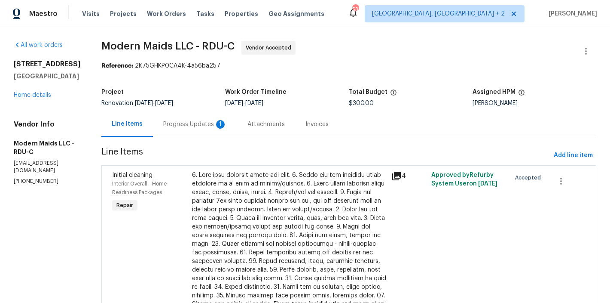
click at [182, 124] on div "Progress Updates 1" at bounding box center [195, 124] width 64 height 9
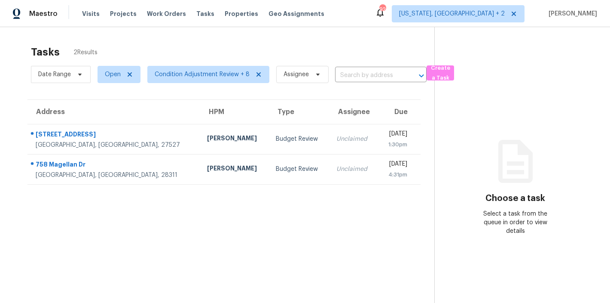
click at [224, 47] on div "Tasks 2 Results" at bounding box center [233, 52] width 404 height 22
click at [325, 38] on div "Tasks 2 Results Date Range Open Condition Adjustment Review + 8 Assignee ​ Crea…" at bounding box center [305, 178] width 610 height 303
